Goal: Navigation & Orientation: Go to known website

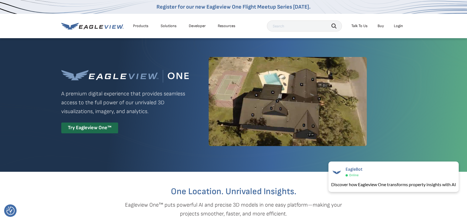
click at [399, 25] on div "Login" at bounding box center [398, 25] width 9 height 5
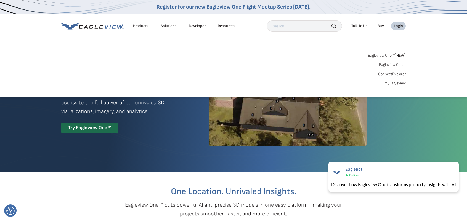
click at [395, 83] on link "MyEagleview" at bounding box center [395, 83] width 21 height 5
